Goal: Complete application form: Complete application form

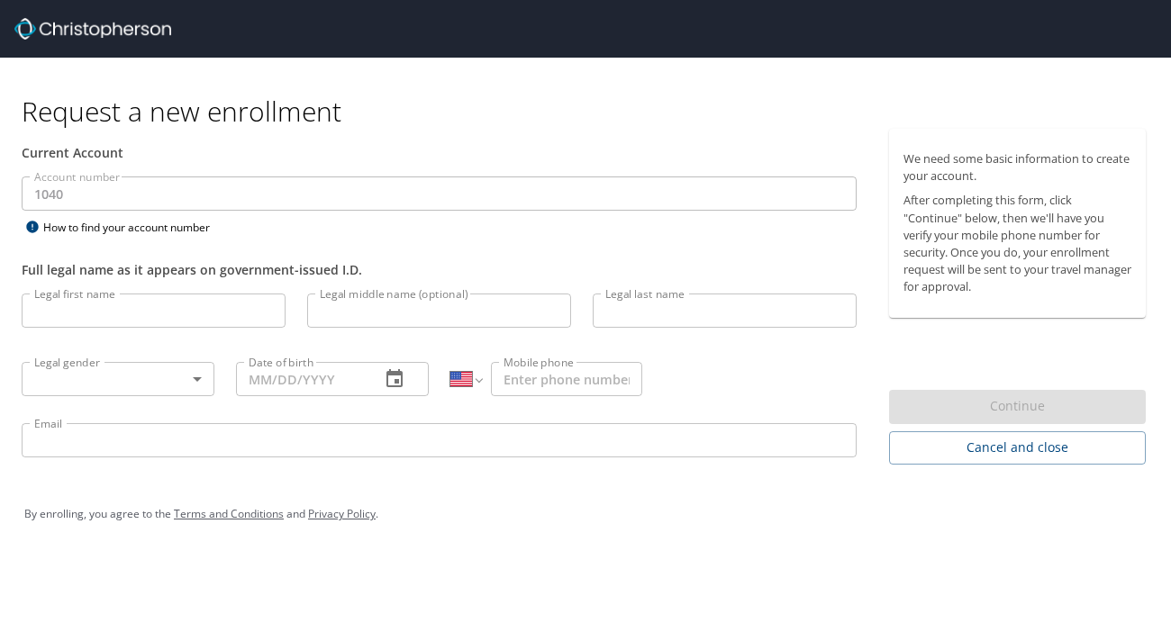
select select "US"
click at [125, 302] on input "Legal first name" at bounding box center [154, 311] width 264 height 34
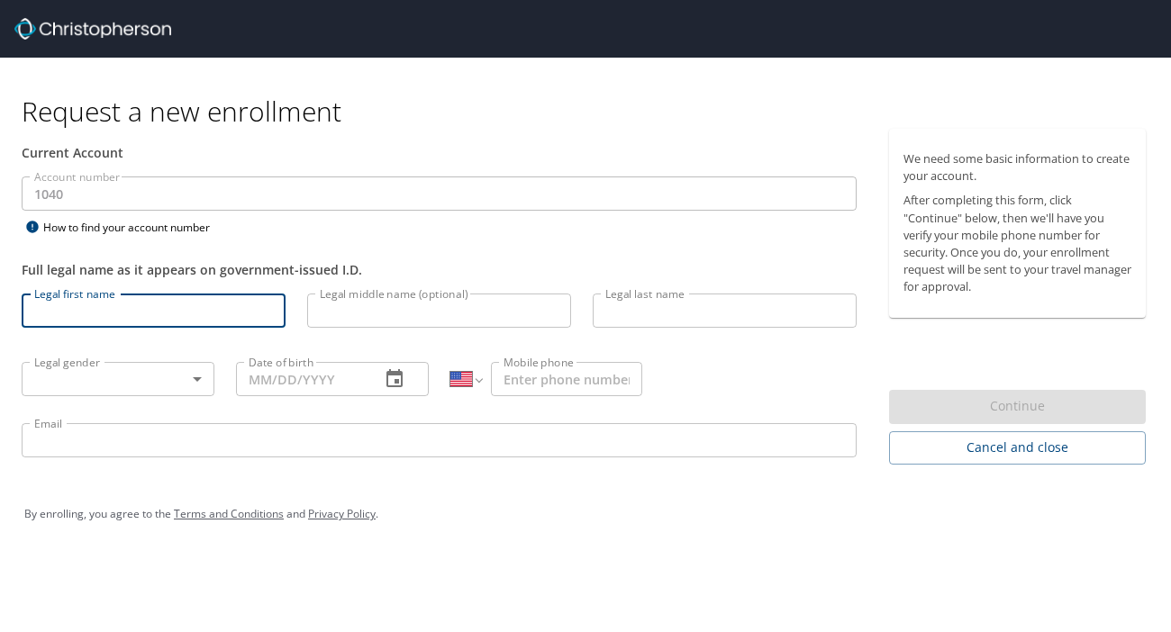
type input "[PERSON_NAME]"
type input "[PHONE_NUMBER]"
type input "[PERSON_NAME][EMAIL_ADDRESS][PERSON_NAME][DOMAIN_NAME]"
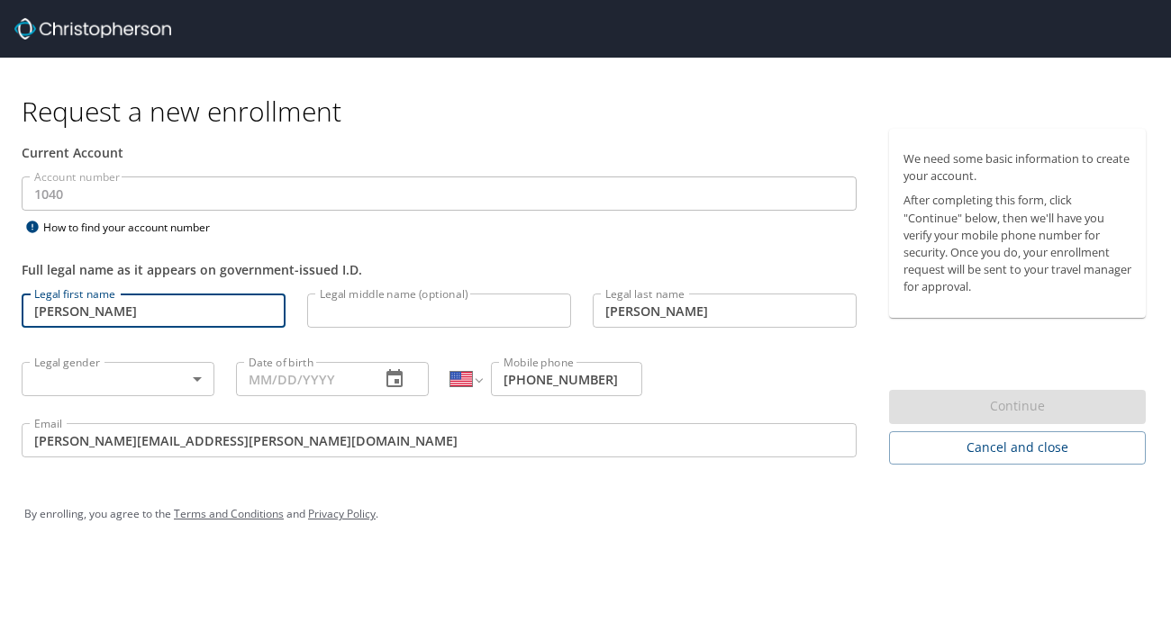
click at [122, 375] on body "Request a new enrollment Current Account Account number 1040 Account number How…" at bounding box center [585, 316] width 1171 height 632
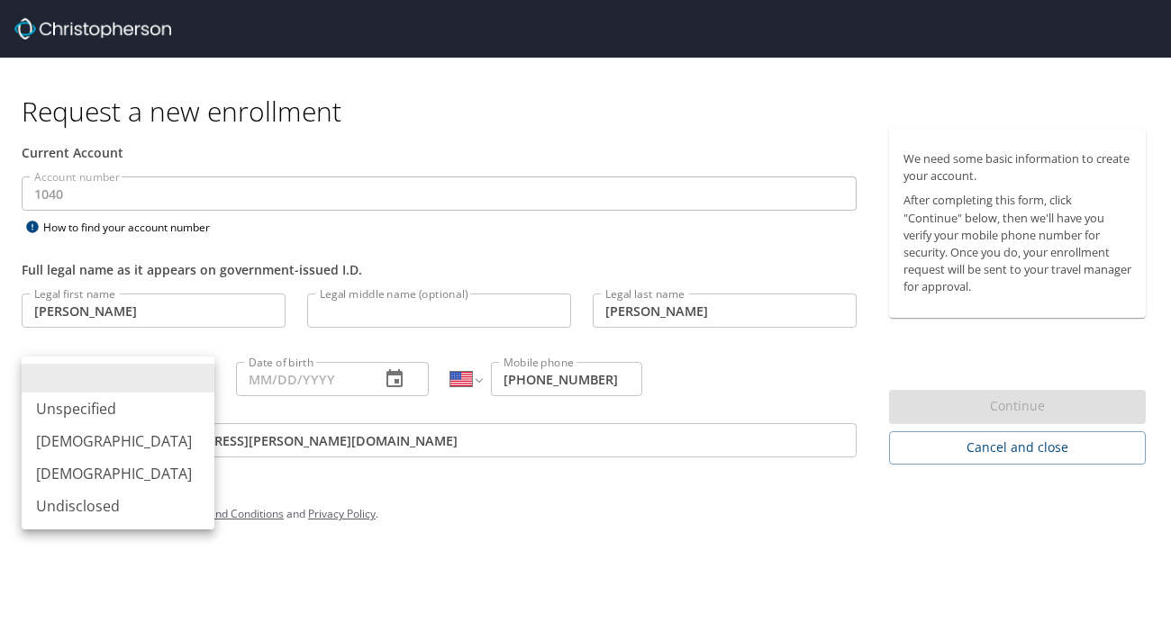
click at [92, 439] on li "[DEMOGRAPHIC_DATA]" at bounding box center [118, 441] width 193 height 32
type input "[DEMOGRAPHIC_DATA]"
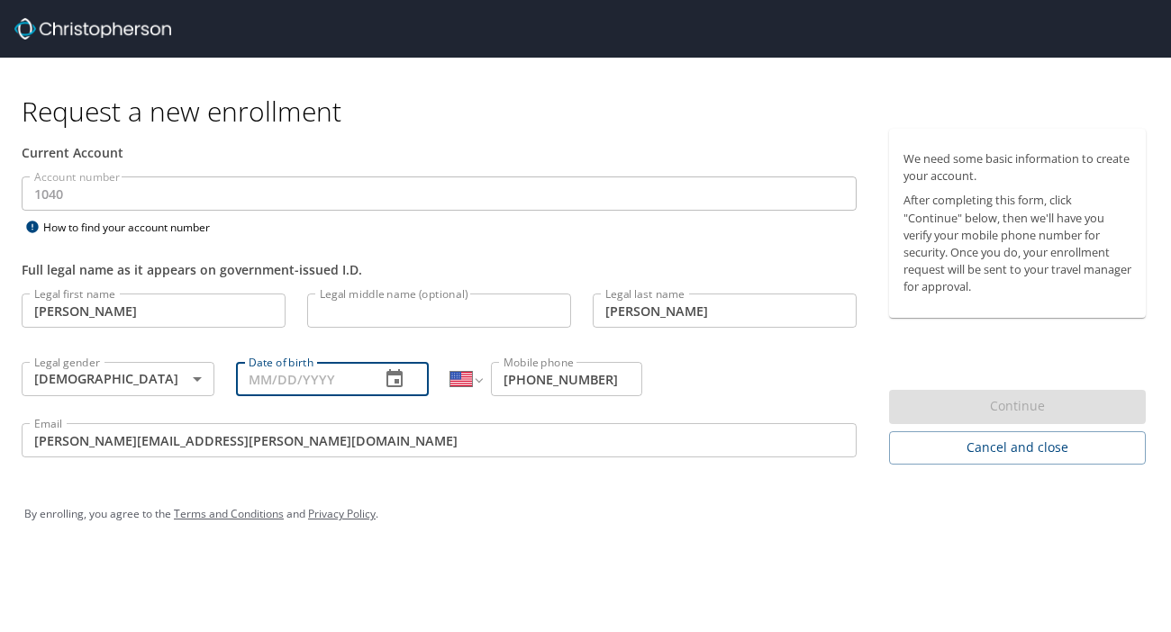
drag, startPoint x: 322, startPoint y: 375, endPoint x: 334, endPoint y: 377, distance: 11.8
click at [322, 375] on input "Date of birth" at bounding box center [301, 379] width 130 height 34
type input "[DATE]"
type input "[PERSON_NAME]"
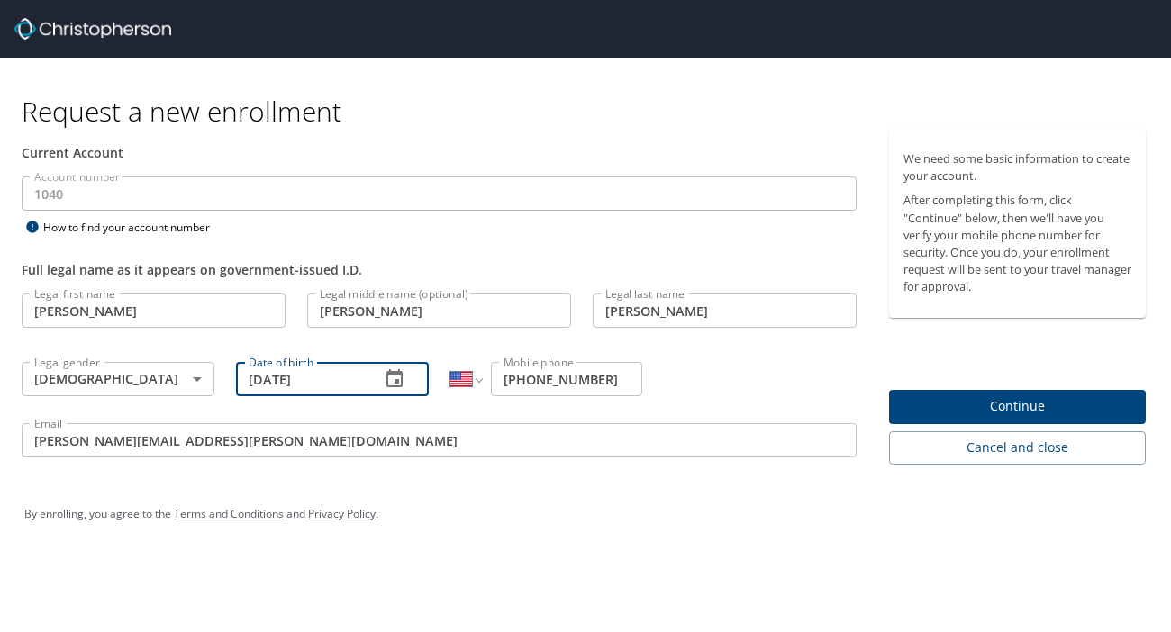
click at [989, 400] on span "Continue" at bounding box center [1017, 406] width 228 height 23
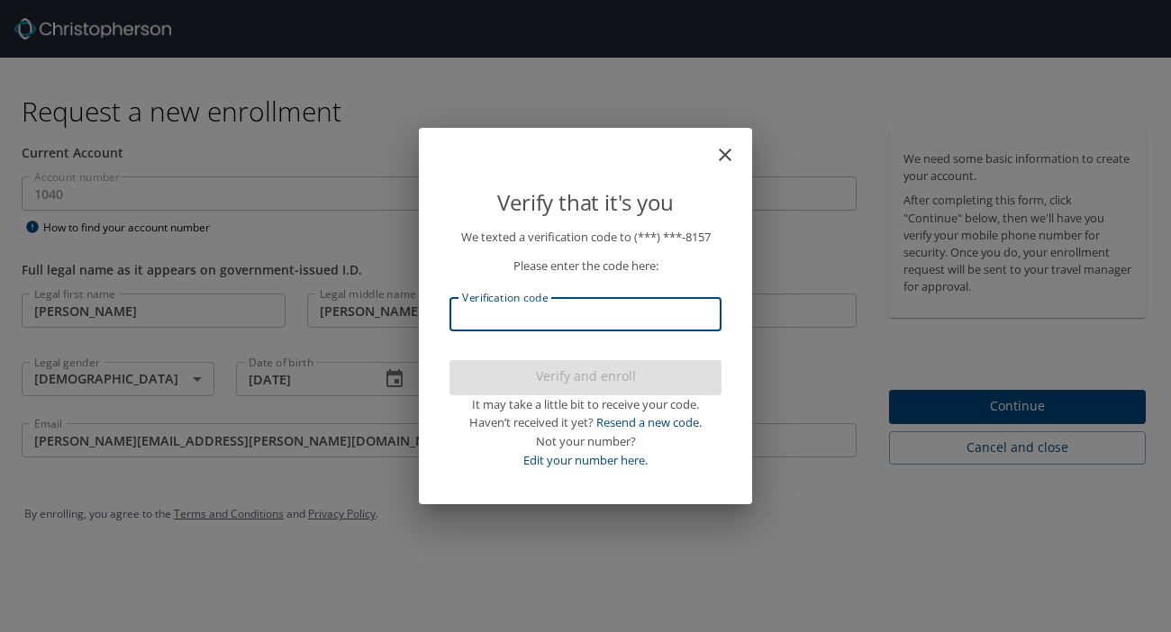
click at [569, 323] on input "Verification code" at bounding box center [585, 314] width 272 height 34
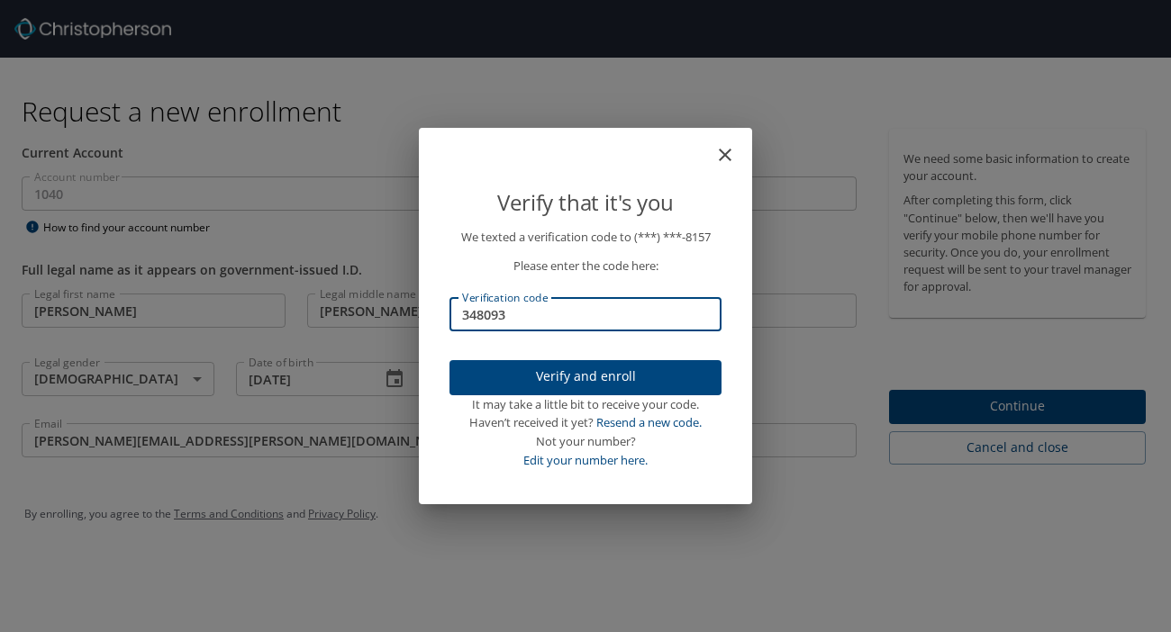
click at [575, 367] on span "Verify and enroll" at bounding box center [585, 377] width 243 height 23
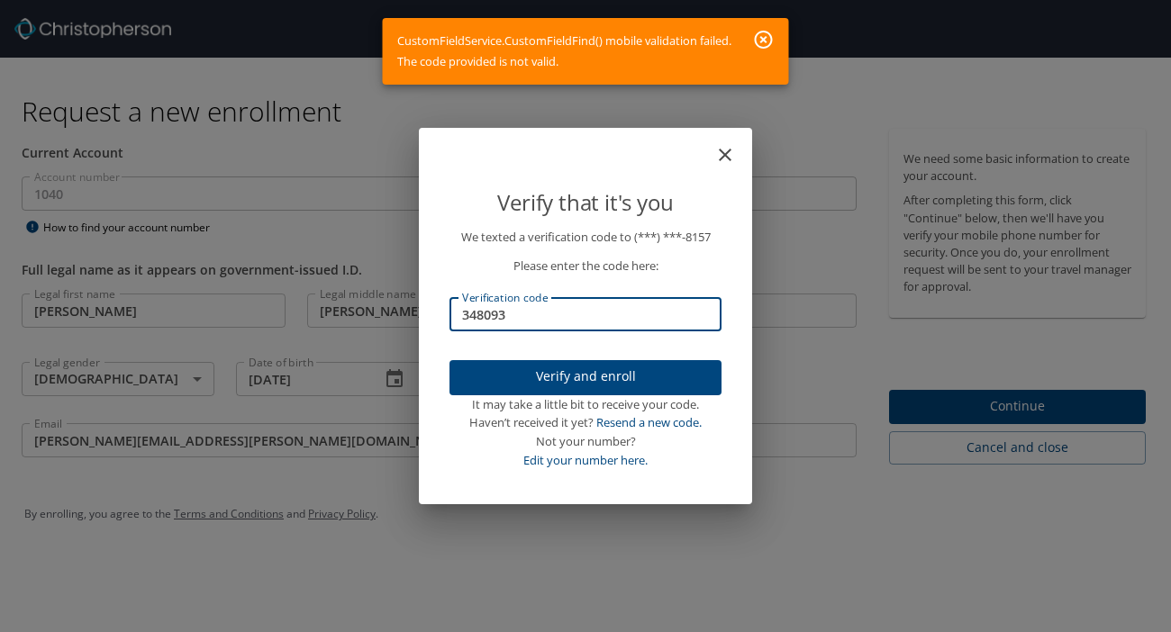
click at [478, 315] on input "348093" at bounding box center [585, 314] width 272 height 34
type input "384093"
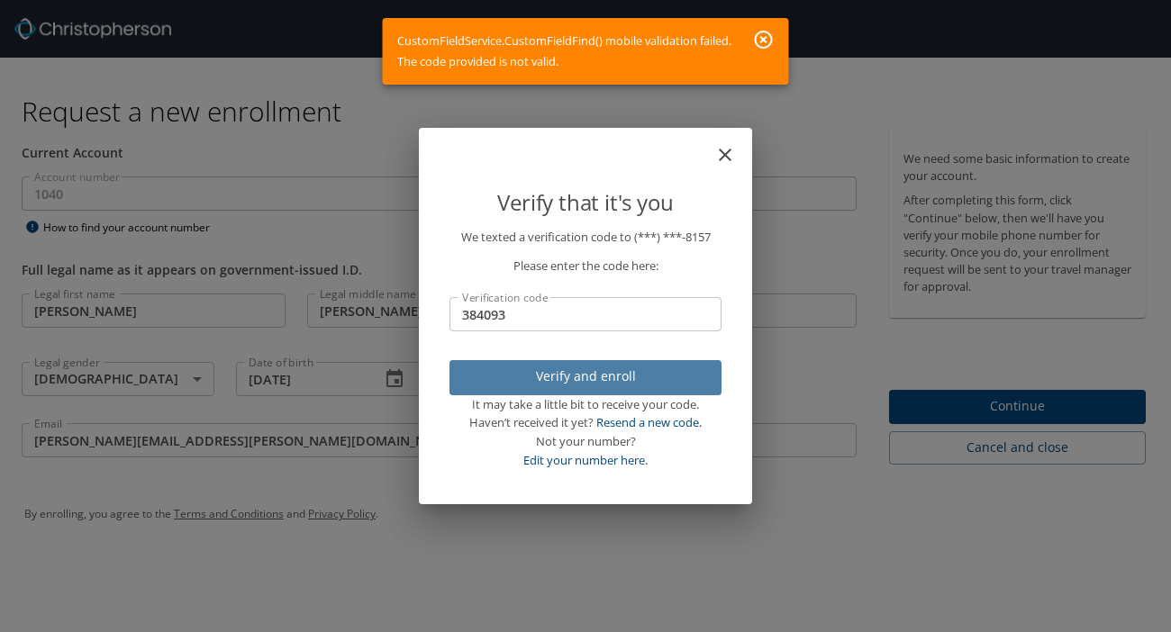
click at [515, 371] on span "Verify and enroll" at bounding box center [585, 377] width 243 height 23
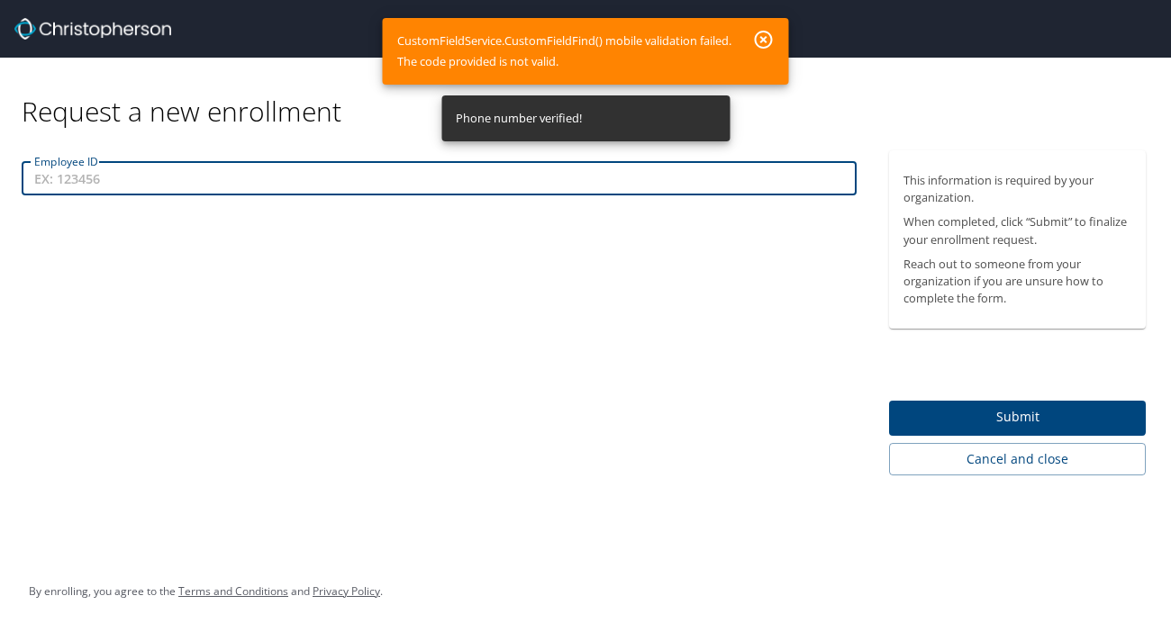
click at [289, 184] on input "Employee ID" at bounding box center [439, 178] width 835 height 34
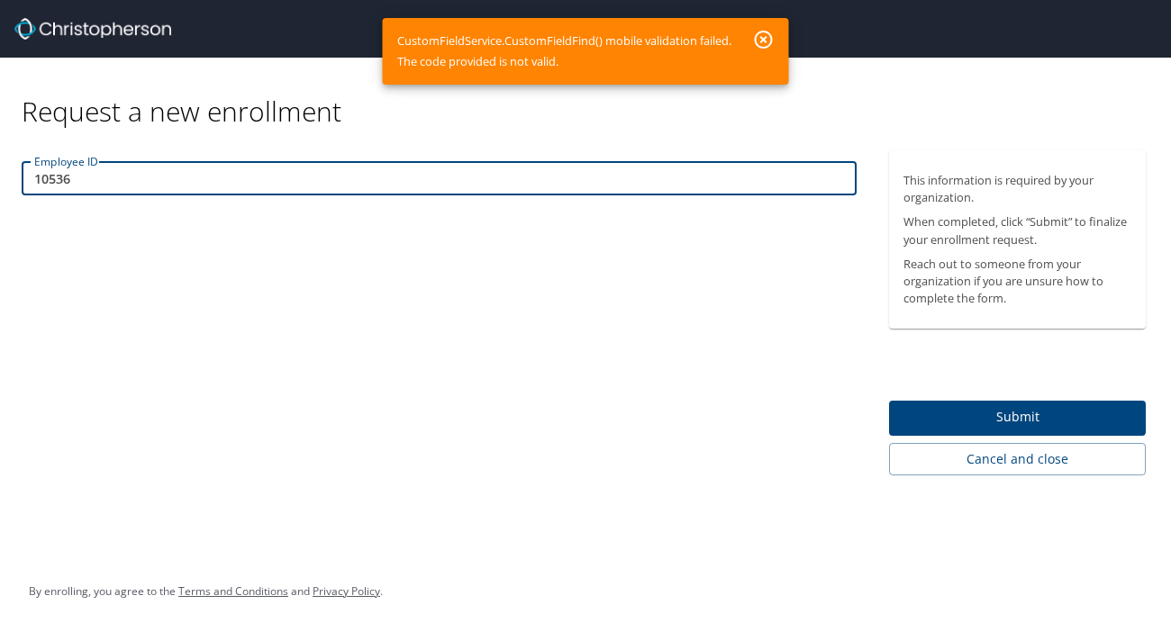
type input "10536"
click at [1075, 410] on span "Submit" at bounding box center [1017, 417] width 228 height 23
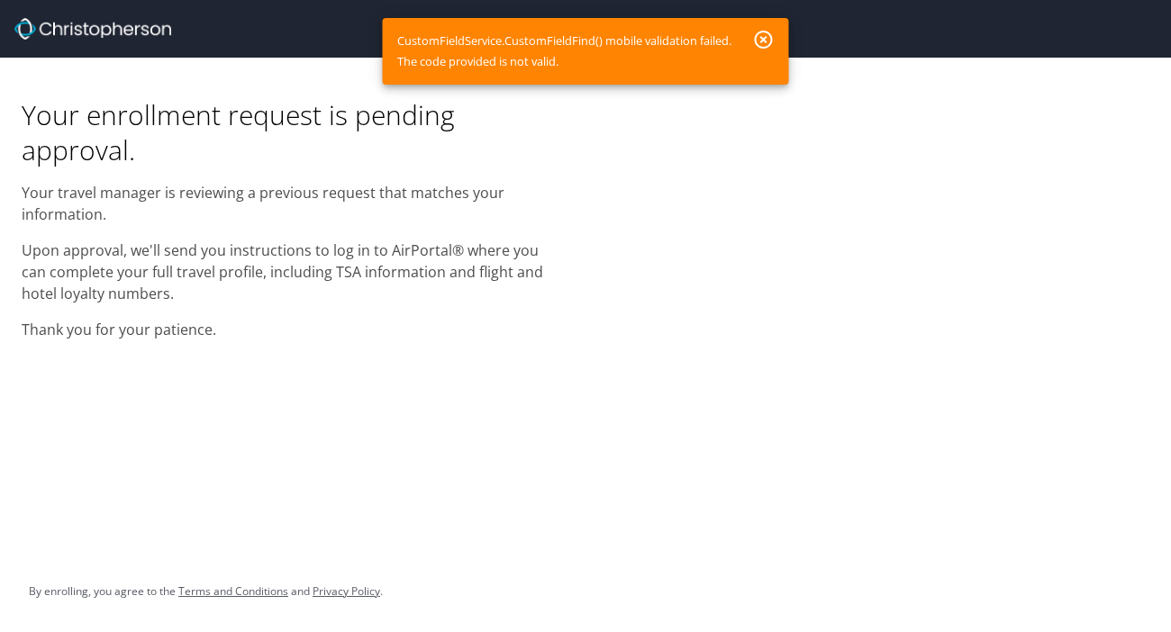
click at [760, 35] on icon "button" at bounding box center [764, 40] width 22 height 22
